Goal: Navigation & Orientation: Find specific page/section

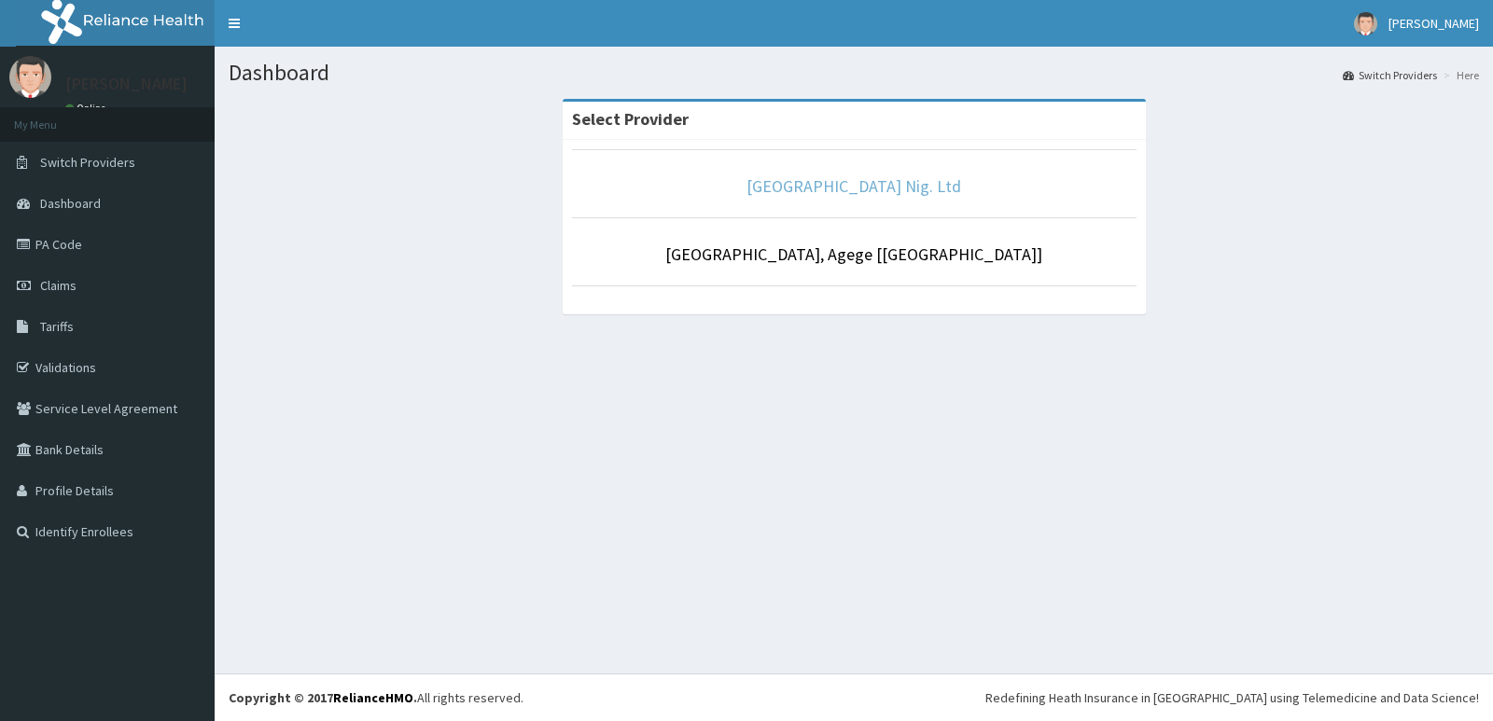
click at [825, 188] on link "[GEOGRAPHIC_DATA] Nig. Ltd" at bounding box center [853, 185] width 215 height 21
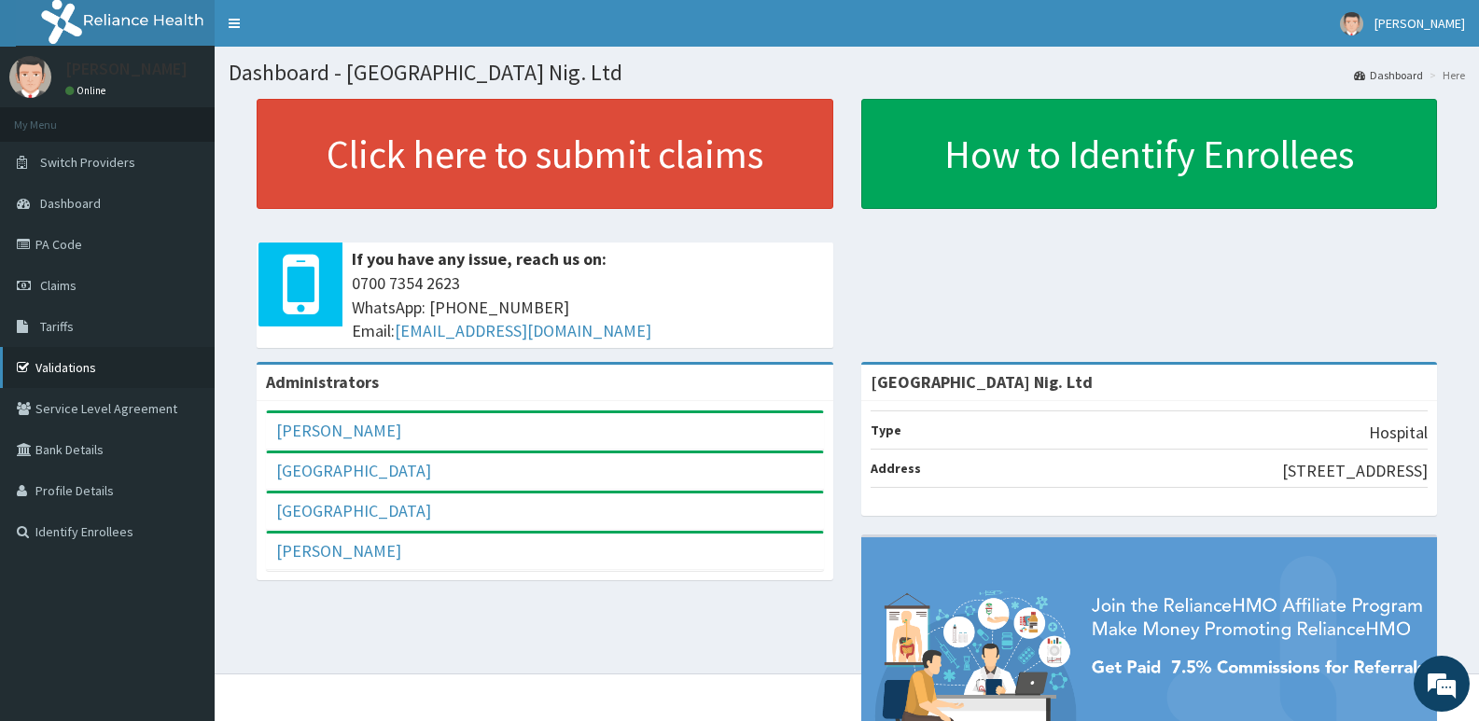
click at [91, 359] on link "Validations" at bounding box center [107, 367] width 215 height 41
